Goal: Use online tool/utility: Utilize a website feature to perform a specific function

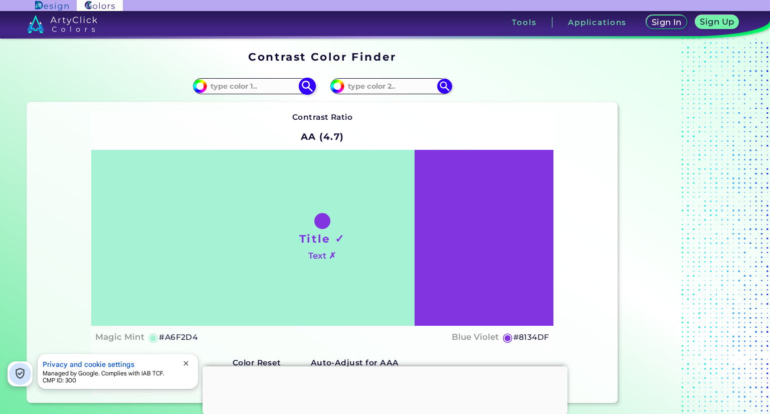
click at [257, 85] on input at bounding box center [253, 86] width 93 height 14
type input "0000ff"
type input "#0000ff"
type input "#0000FF"
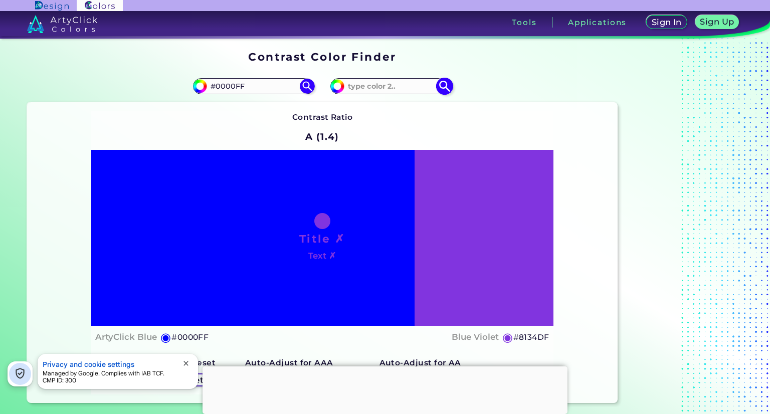
click at [367, 78] on div "#8134df" at bounding box center [390, 86] width 121 height 16
click at [377, 87] on input at bounding box center [390, 86] width 93 height 14
type input "8000ff"
type input "#8000ff"
type input "#8000FF"
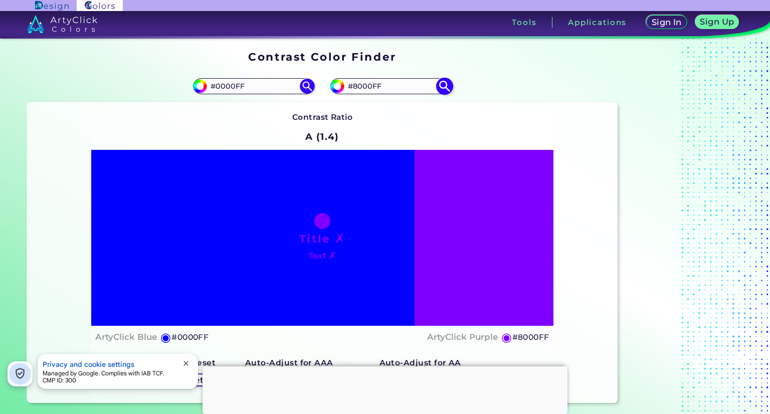
click at [357, 85] on input "#8000FF" at bounding box center [390, 86] width 93 height 14
click at [266, 83] on input "#0000FF" at bounding box center [253, 86] width 93 height 14
type input "#ff00ff"
type input "#FF00FF"
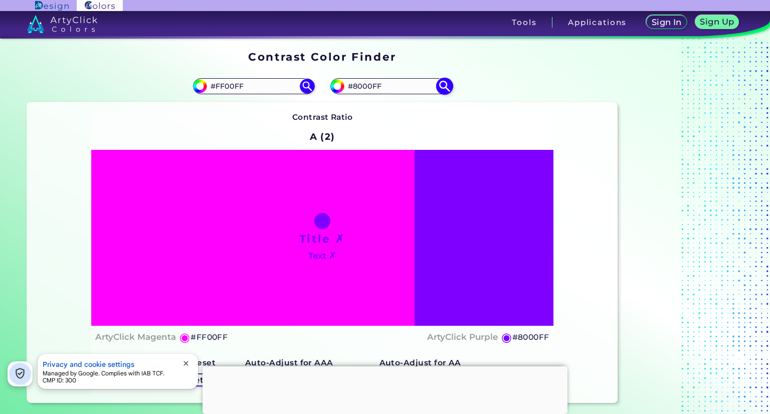
click at [384, 84] on input "#8000FF" at bounding box center [390, 86] width 93 height 14
type input "#ff0000"
type input "#FF0000"
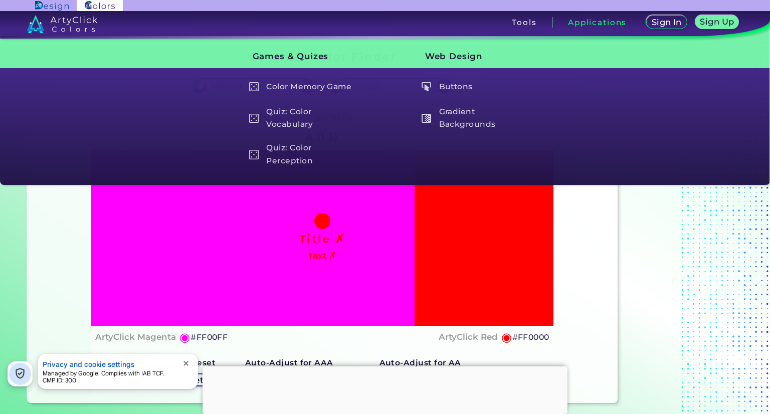
click at [516, 35] on div "Sign In Sign Up My Profile My Details Color Palettes Sign Out Tools Applications" at bounding box center [533, 26] width 473 height 30
click at [488, 120] on h5 "Gradient Backgrounds" at bounding box center [476, 118] width 118 height 29
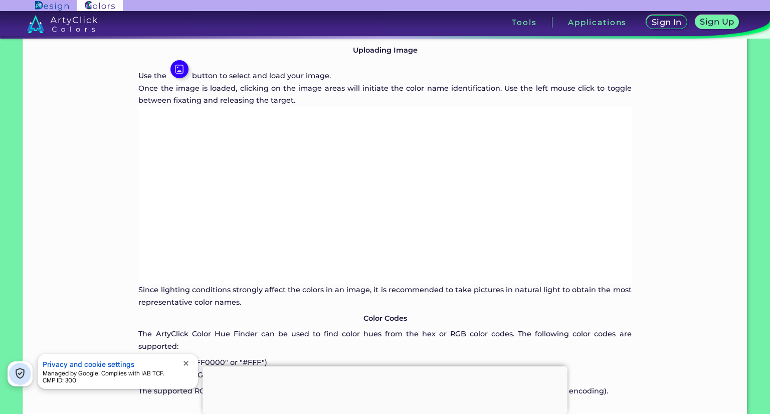
scroll to position [681, 0]
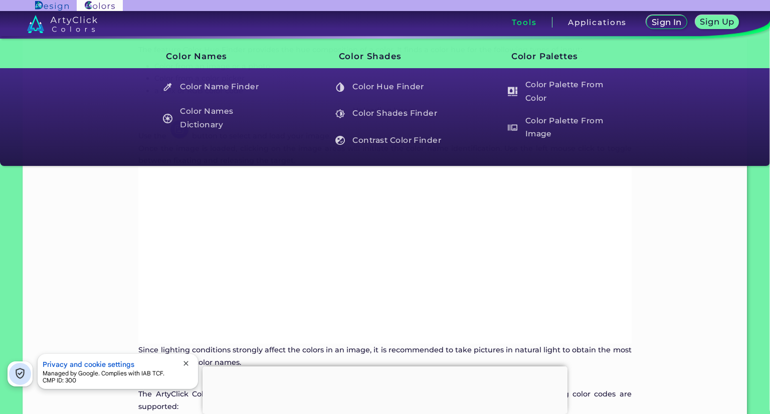
click at [523, 15] on div "Sign In Sign Up My Profile My Details Color Palettes Sign Out Tools Applications" at bounding box center [533, 26] width 473 height 30
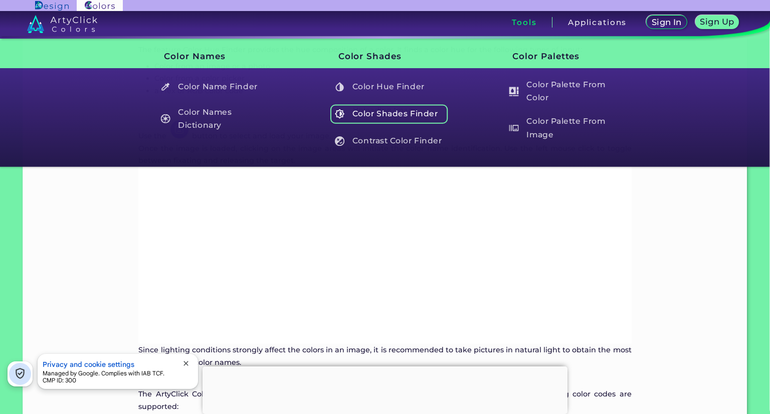
click at [393, 110] on h5 "Color Shades Finder" at bounding box center [389, 113] width 118 height 19
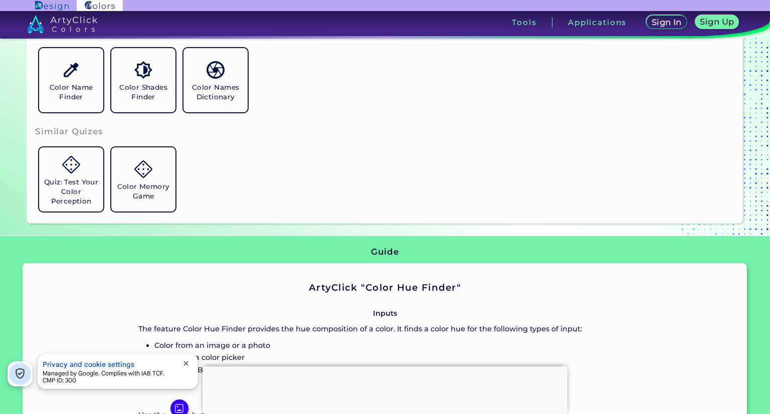
scroll to position [362, 0]
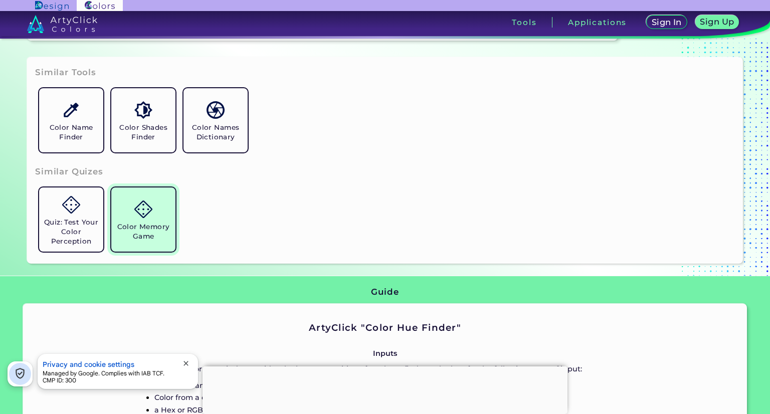
click at [155, 218] on link "Color Memory Game" at bounding box center [143, 219] width 72 height 72
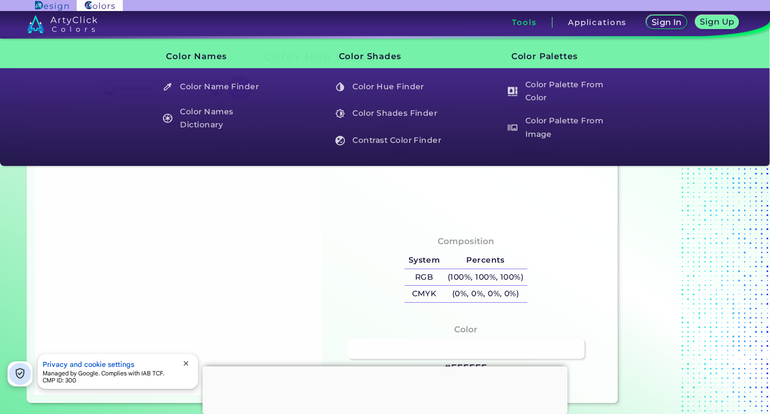
click at [516, 21] on h3 "Tools" at bounding box center [524, 23] width 25 height 8
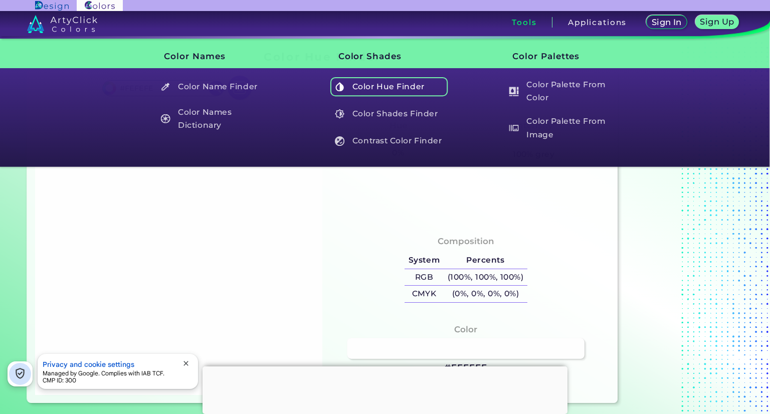
click at [405, 87] on h5 "Color Hue Finder" at bounding box center [389, 86] width 118 height 19
